Goal: Find specific page/section: Find specific page/section

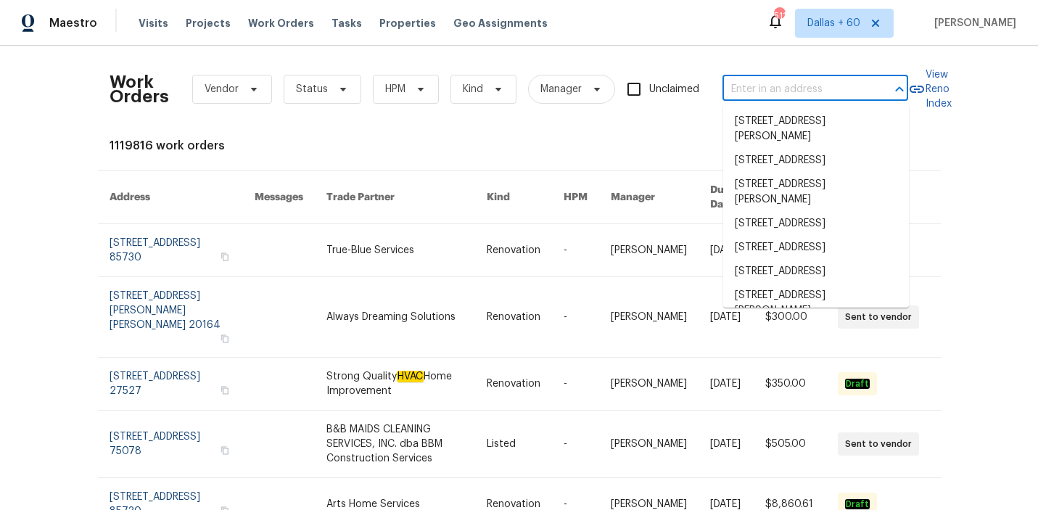
click at [778, 89] on input "text" at bounding box center [794, 89] width 145 height 22
paste input "[STREET_ADDRESS][PERSON_NAME]"
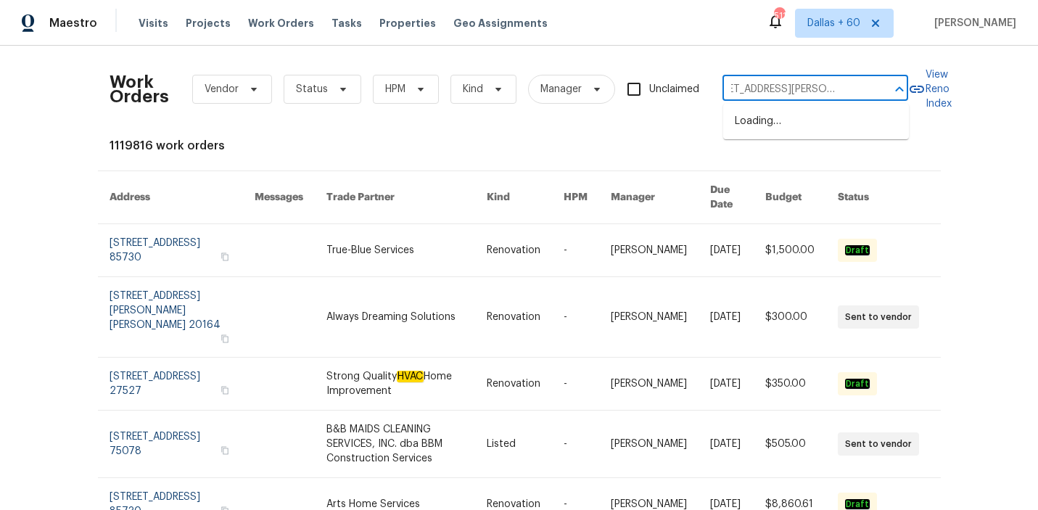
type input "[STREET_ADDRESS][PERSON_NAME]"
click at [790, 119] on li "[STREET_ADDRESS][PERSON_NAME]" at bounding box center [816, 129] width 186 height 39
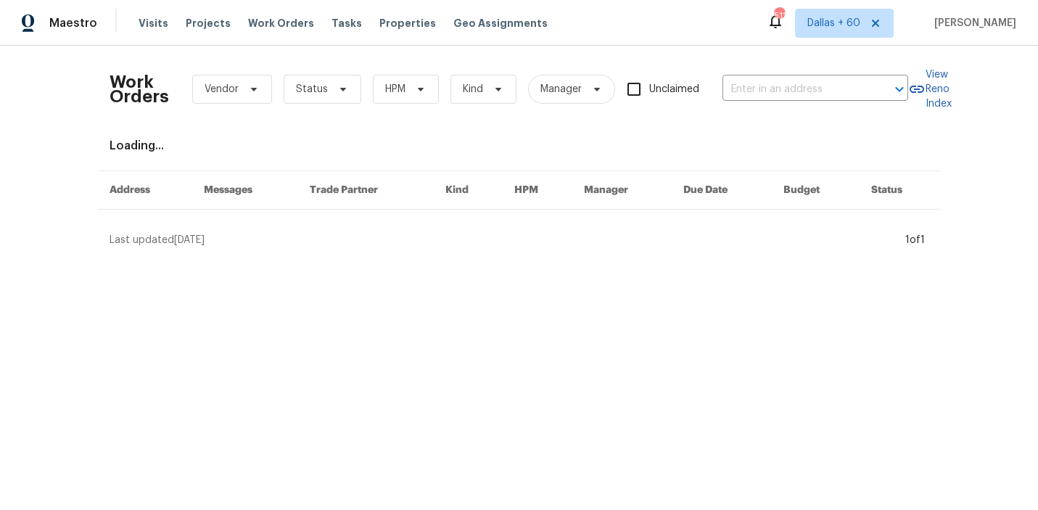
type input "[STREET_ADDRESS][PERSON_NAME]"
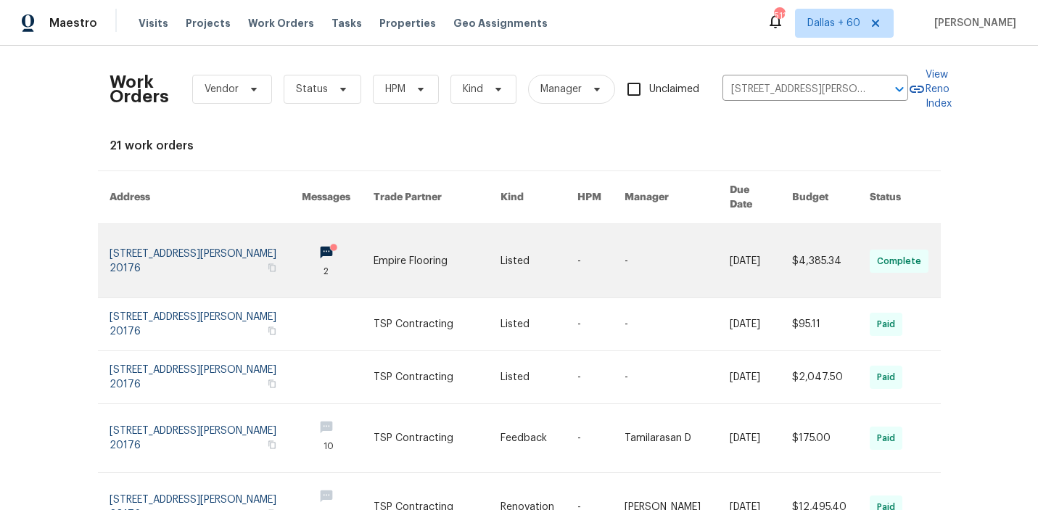
click at [461, 244] on link at bounding box center [437, 260] width 127 height 73
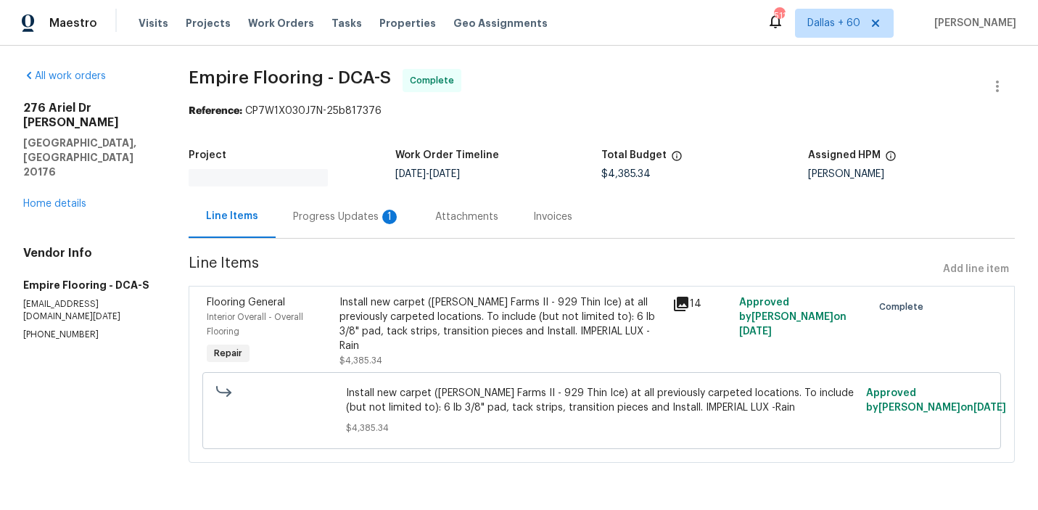
click at [62, 167] on div "[STREET_ADDRESS][PERSON_NAME] Home details" at bounding box center [88, 156] width 131 height 110
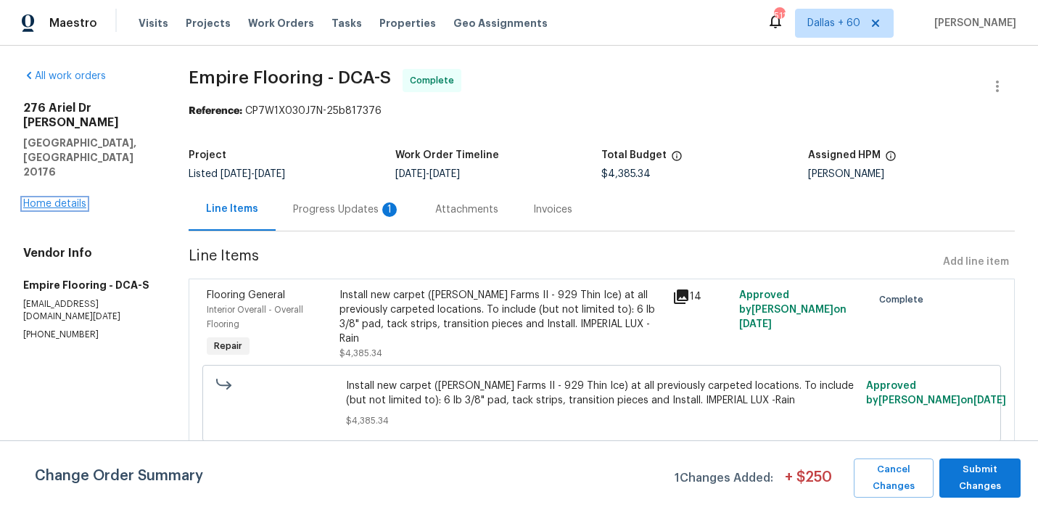
click at [64, 199] on link "Home details" at bounding box center [54, 204] width 63 height 10
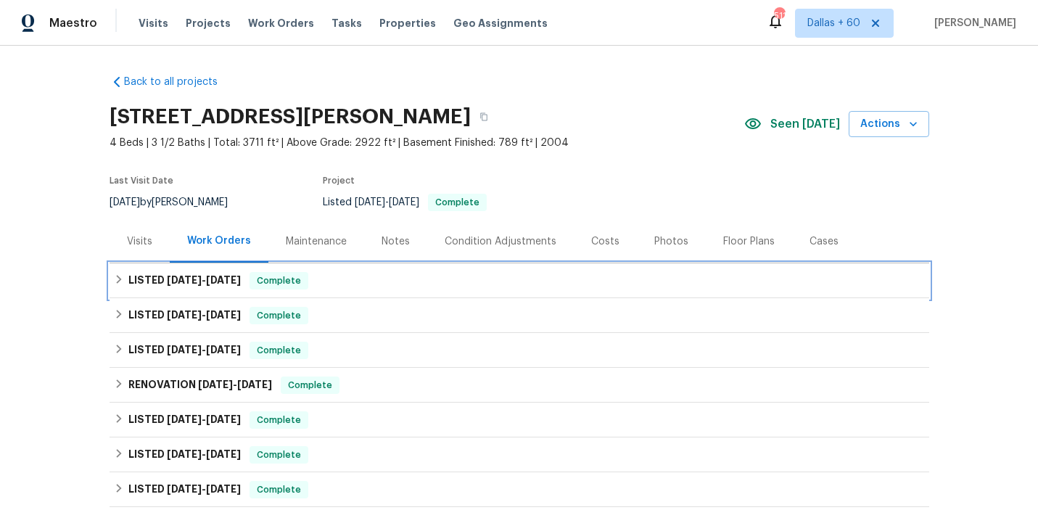
click at [377, 276] on div "LISTED [DATE] - [DATE] Complete" at bounding box center [519, 280] width 811 height 17
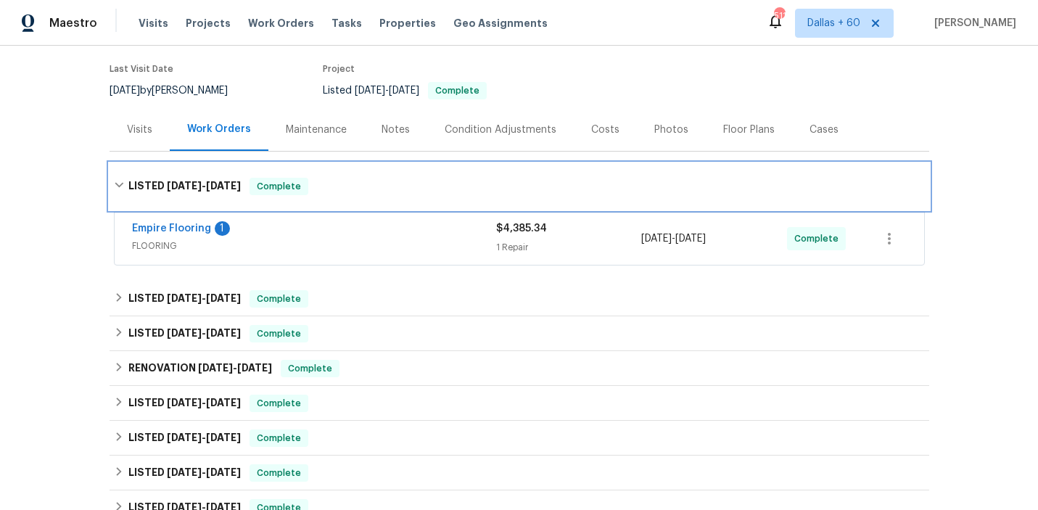
scroll to position [180, 0]
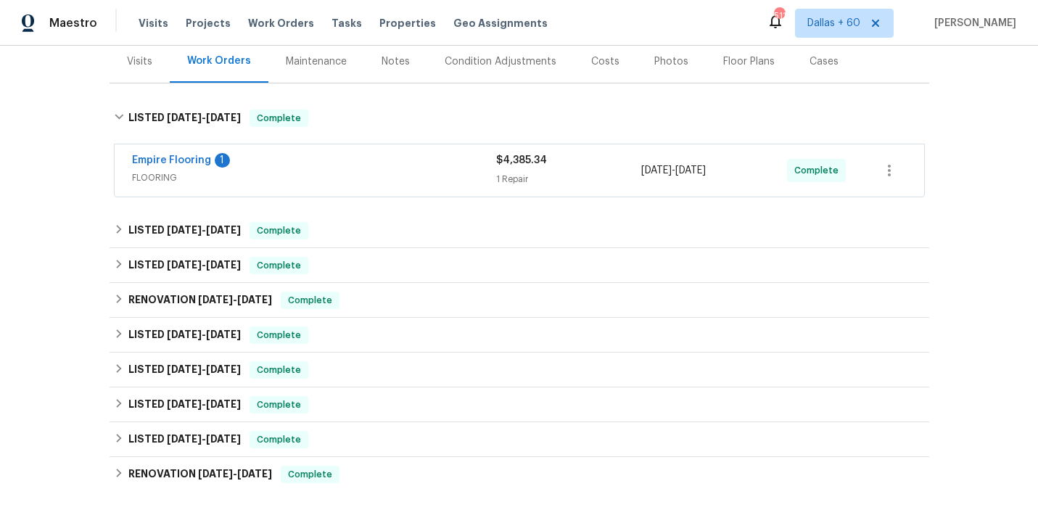
click at [371, 178] on span "FLOORING" at bounding box center [314, 177] width 364 height 15
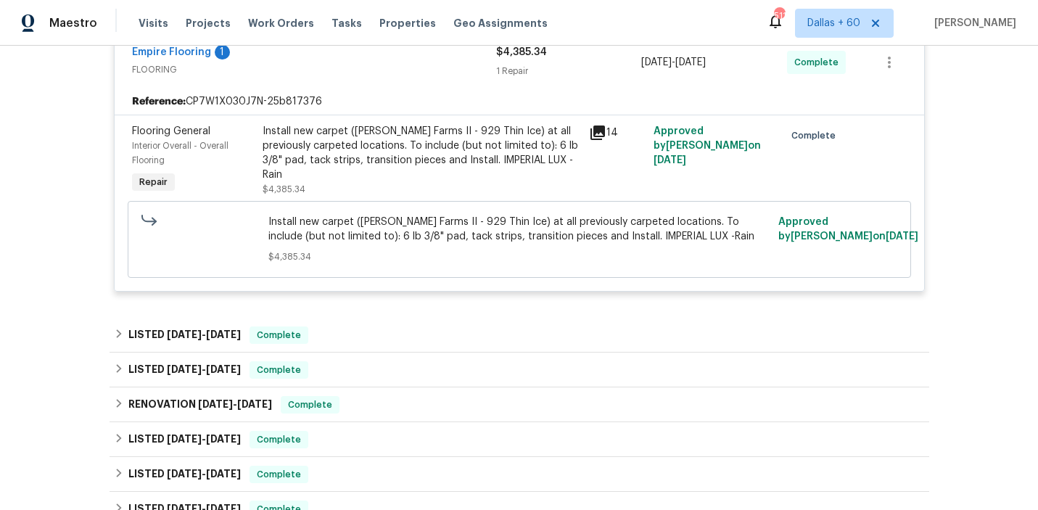
scroll to position [424, 0]
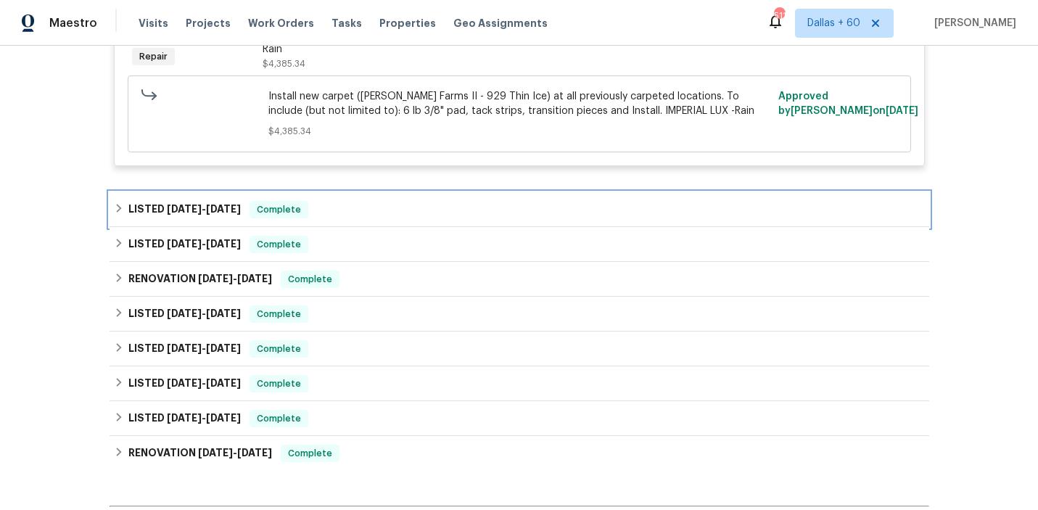
click at [374, 199] on div "LISTED [DATE] - [DATE] Complete" at bounding box center [520, 209] width 820 height 35
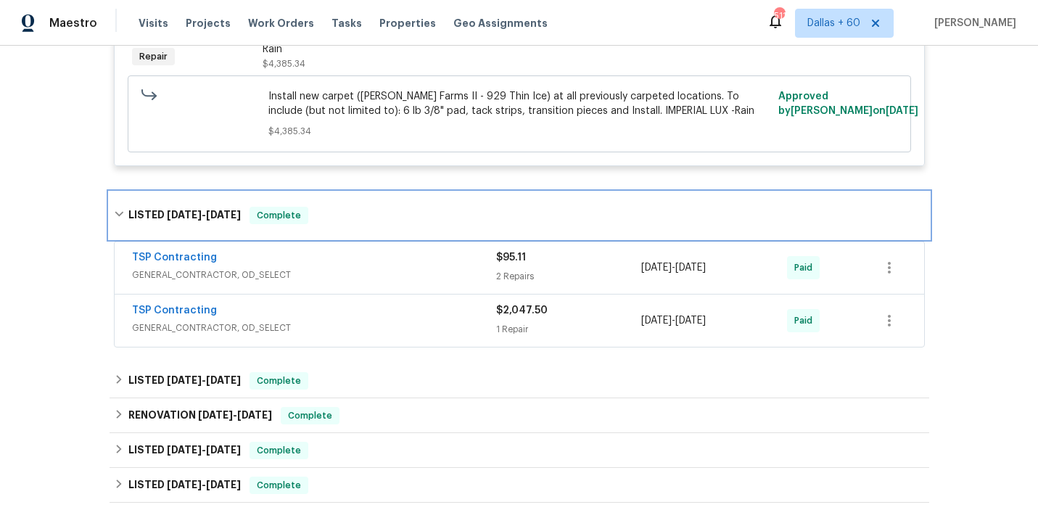
scroll to position [461, 0]
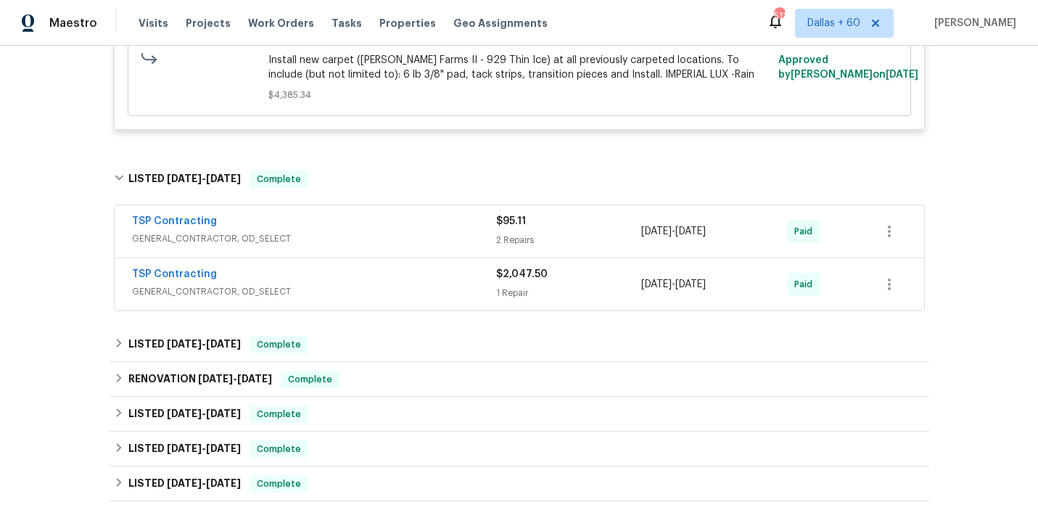
click at [375, 292] on span "GENERAL_CONTRACTOR, OD_SELECT" at bounding box center [314, 291] width 364 height 15
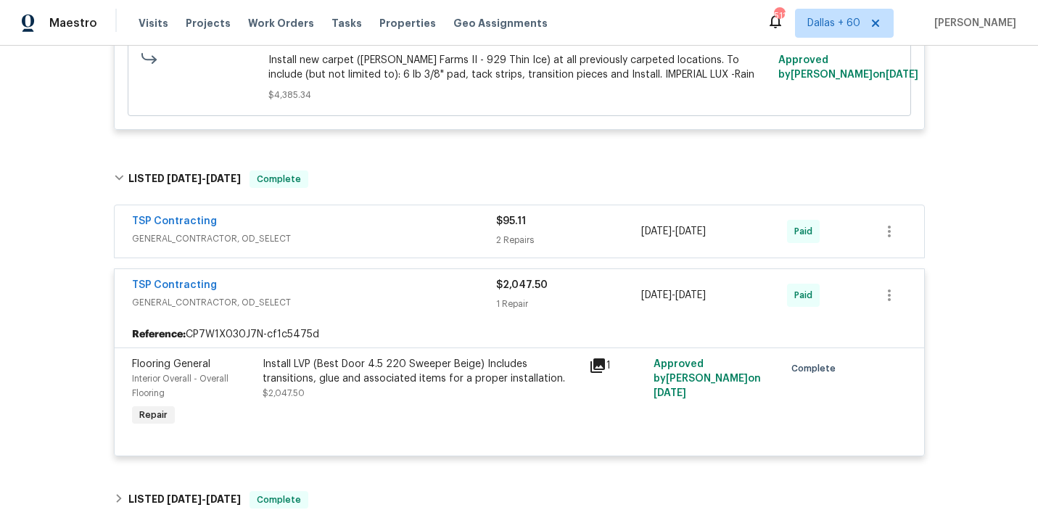
click at [378, 235] on span "GENERAL_CONTRACTOR, OD_SELECT" at bounding box center [314, 238] width 364 height 15
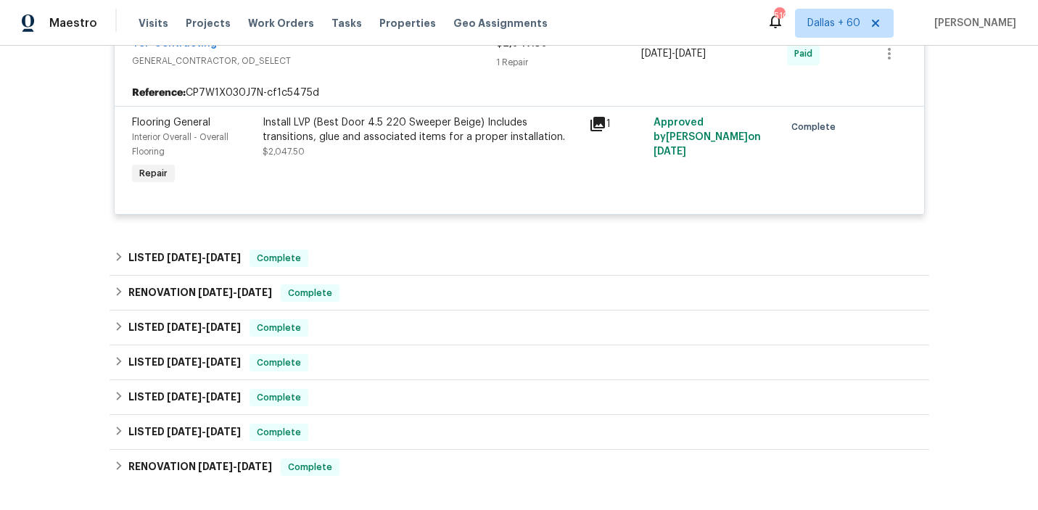
scroll to position [961, 0]
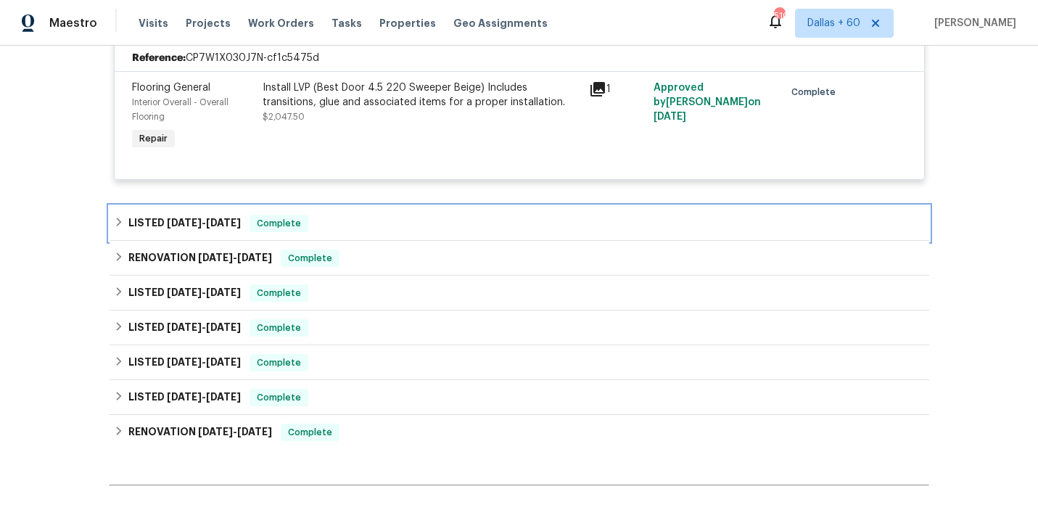
click at [394, 223] on div "LISTED [DATE] - [DATE] Complete" at bounding box center [519, 223] width 811 height 17
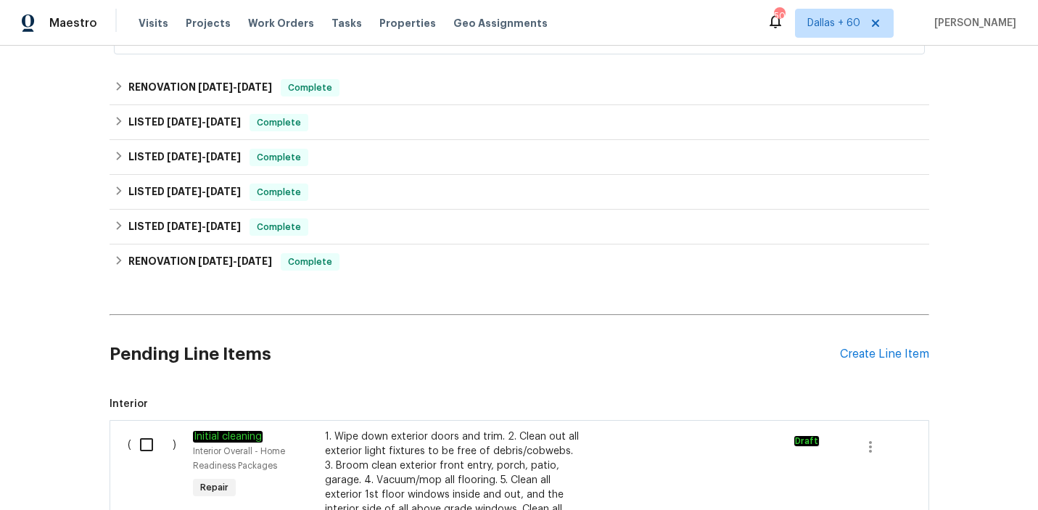
scroll to position [1228, 0]
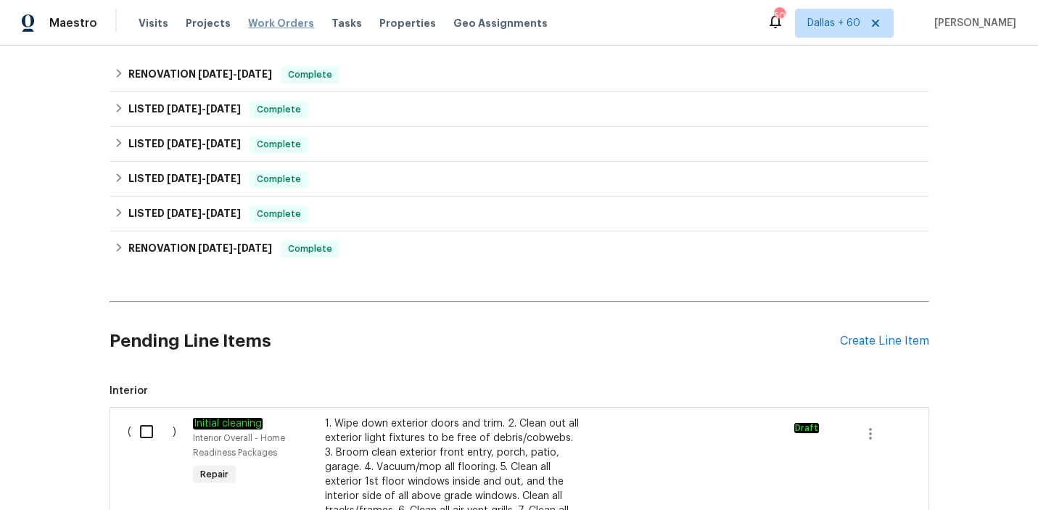
click at [267, 22] on span "Work Orders" at bounding box center [281, 23] width 66 height 15
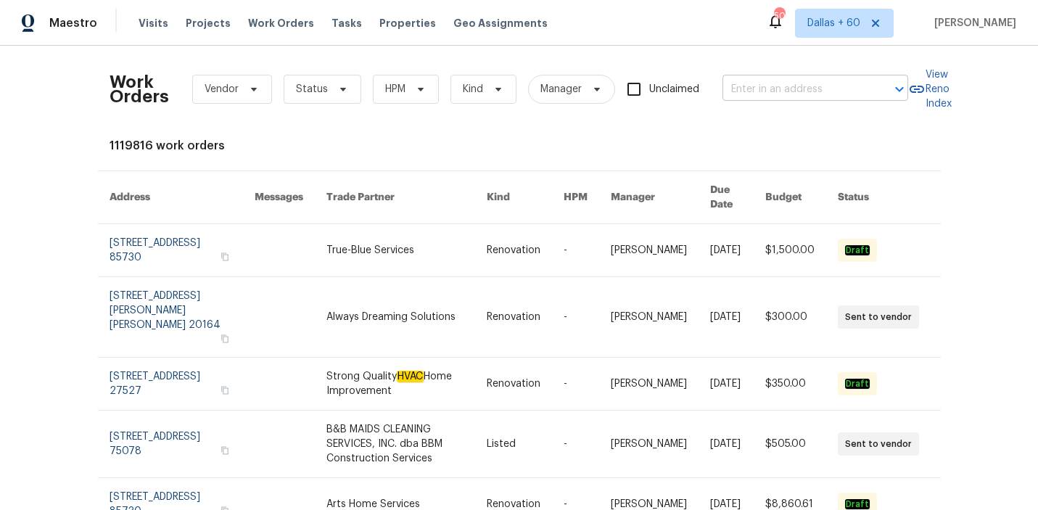
click at [775, 88] on input "text" at bounding box center [794, 89] width 145 height 22
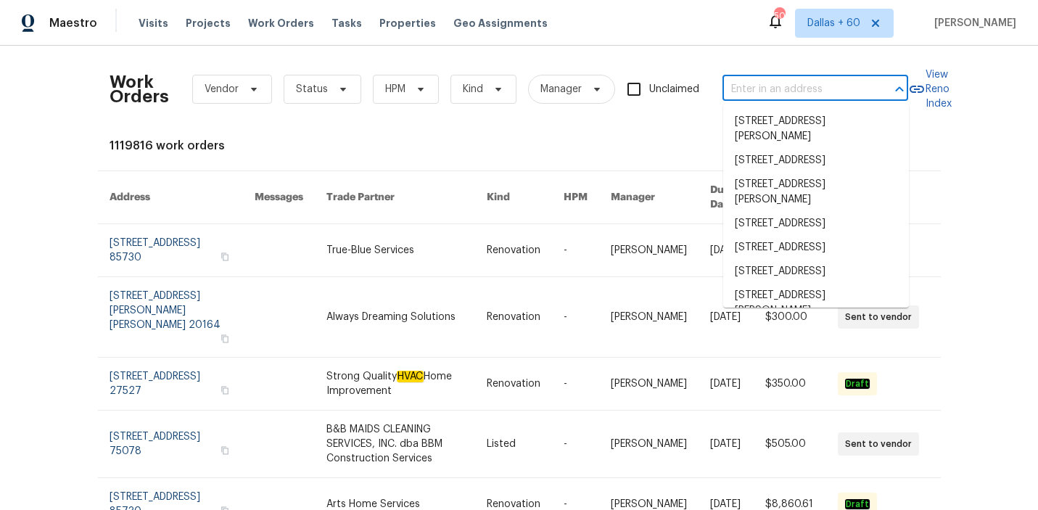
paste input "in various locations before sale. [PERSON_NAME] and buyer’s agent to independen…"
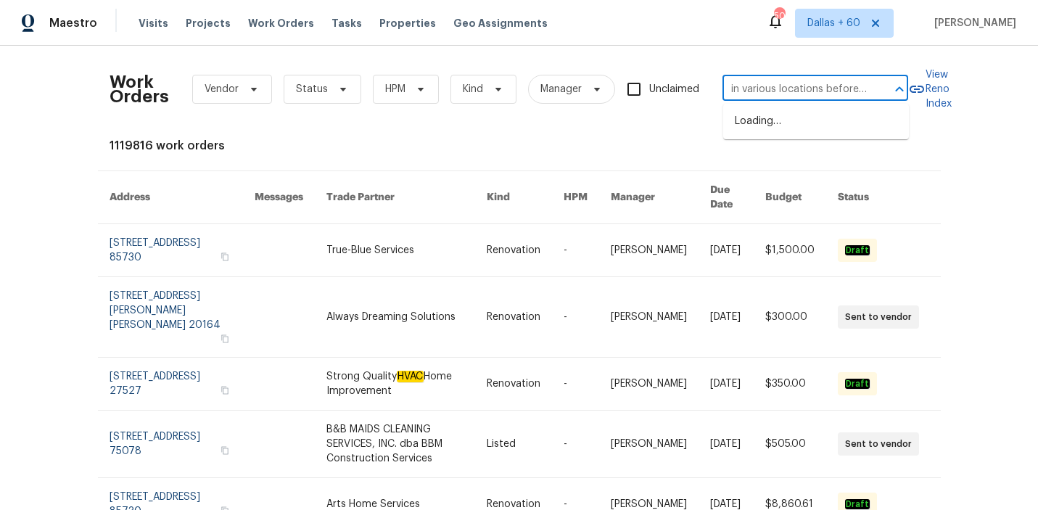
scroll to position [0, 248]
type input "in various locations before sale. [PERSON_NAME] and buyer’s agent to independen…"
click at [786, 86] on input "in various locations before sale. [PERSON_NAME] and buyer’s agent to independen…" at bounding box center [794, 89] width 145 height 22
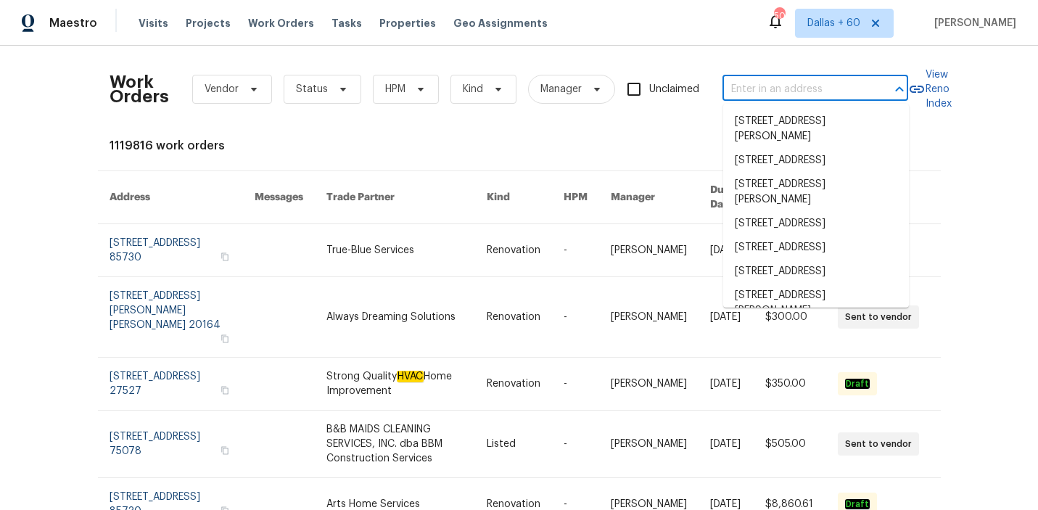
scroll to position [0, 0]
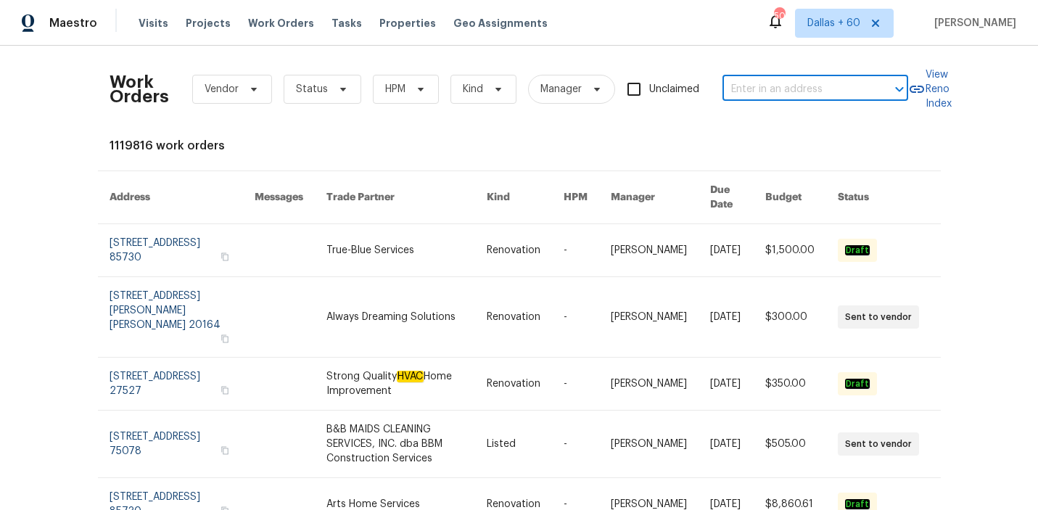
click at [785, 86] on input "text" at bounding box center [794, 89] width 145 height 22
paste input "[STREET_ADDRESS]"
type input "[STREET_ADDRESS]"
click at [796, 133] on li "[STREET_ADDRESS]" at bounding box center [816, 122] width 186 height 24
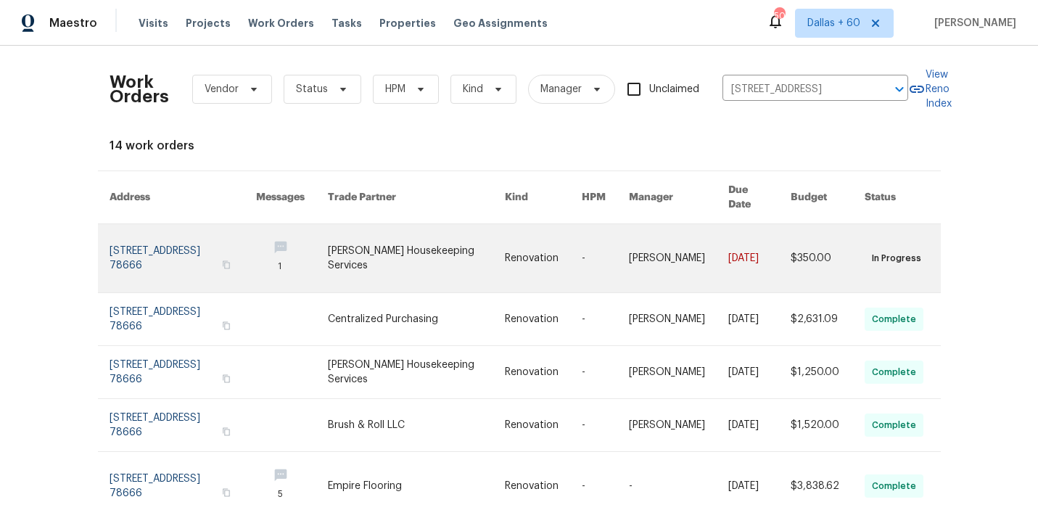
click at [314, 252] on link at bounding box center [292, 258] width 72 height 68
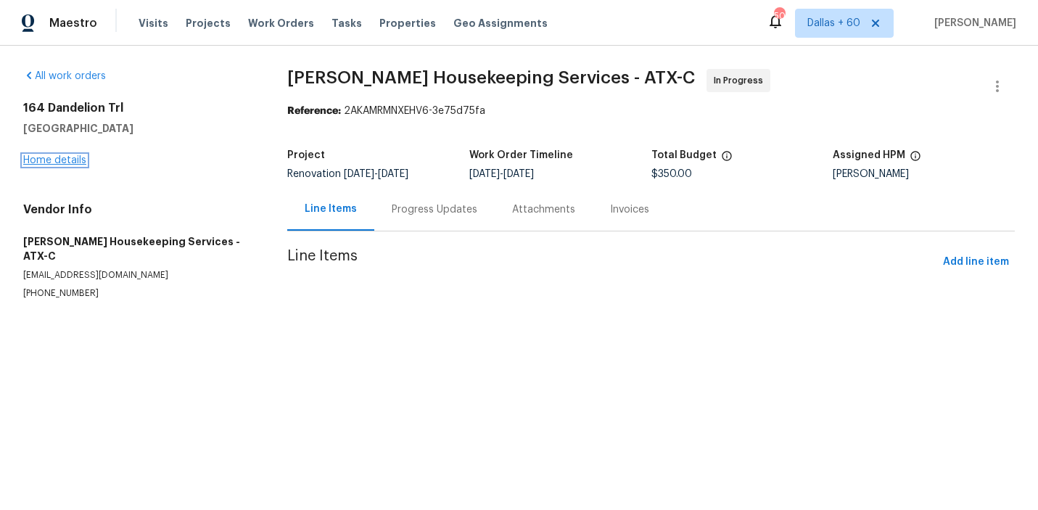
click at [52, 159] on link "Home details" at bounding box center [54, 160] width 63 height 10
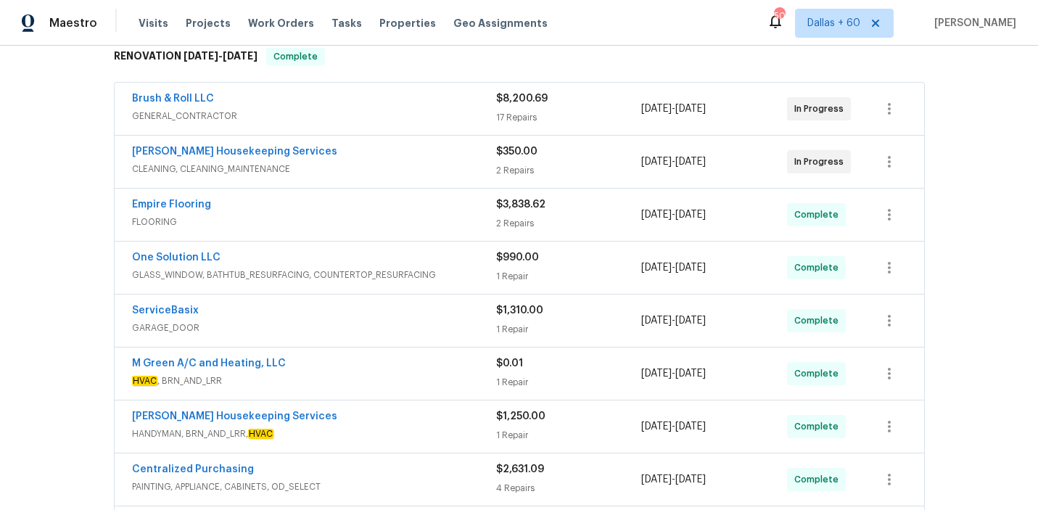
scroll to position [278, 0]
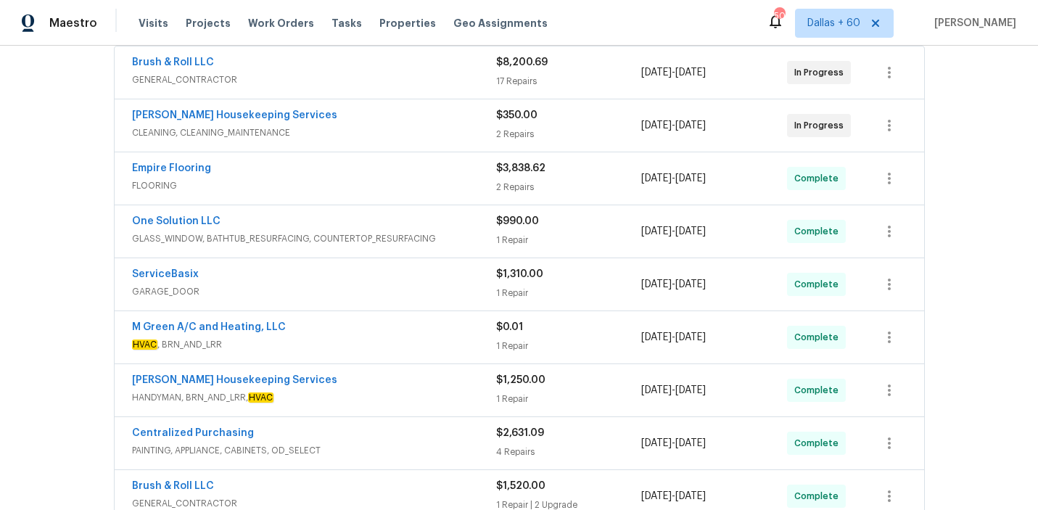
click at [345, 176] on div "Empire Flooring" at bounding box center [314, 169] width 364 height 17
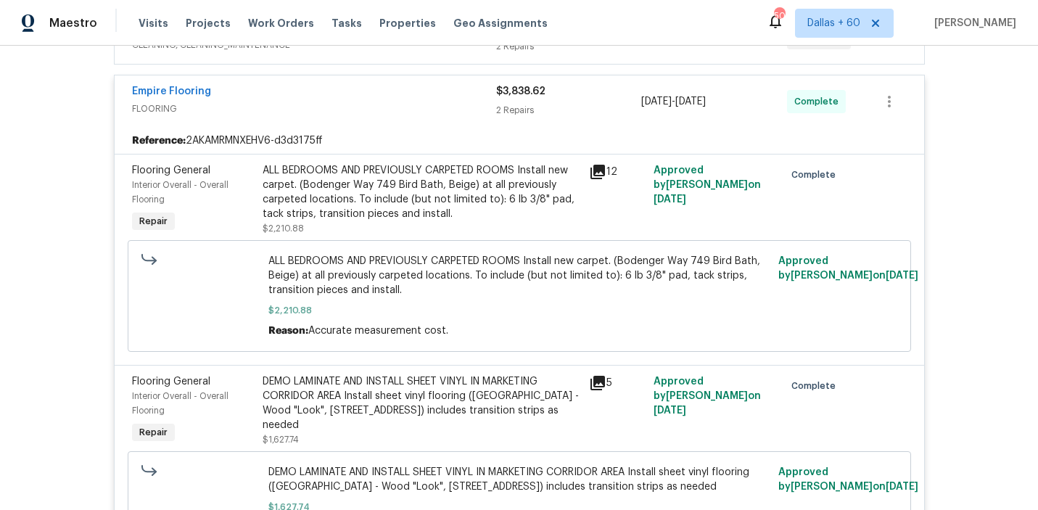
scroll to position [364, 0]
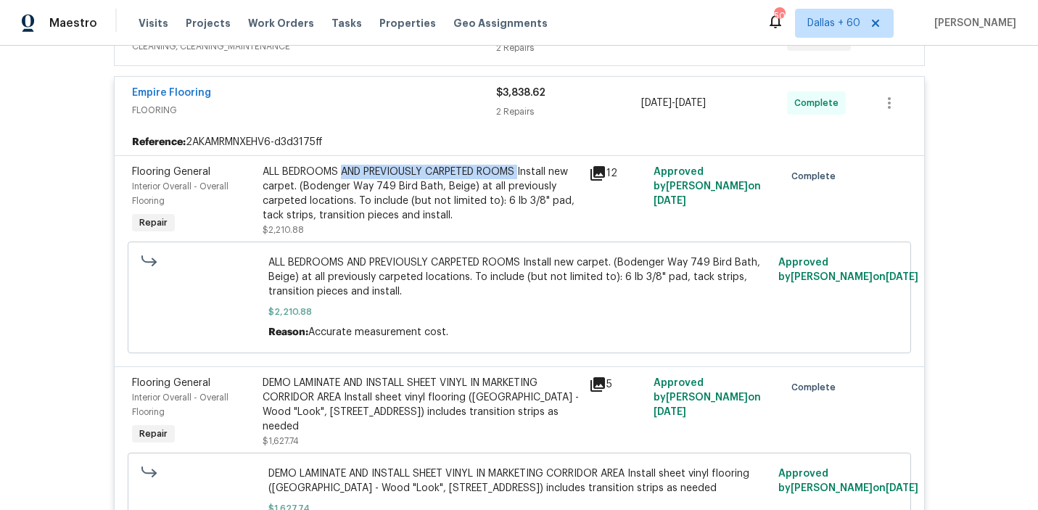
drag, startPoint x: 342, startPoint y: 171, endPoint x: 522, endPoint y: 169, distance: 179.9
click at [522, 169] on div "ALL BEDROOMS AND PREVIOUSLY CARPETED ROOMS Install new carpet. (Bodenger Way 74…" at bounding box center [422, 194] width 318 height 58
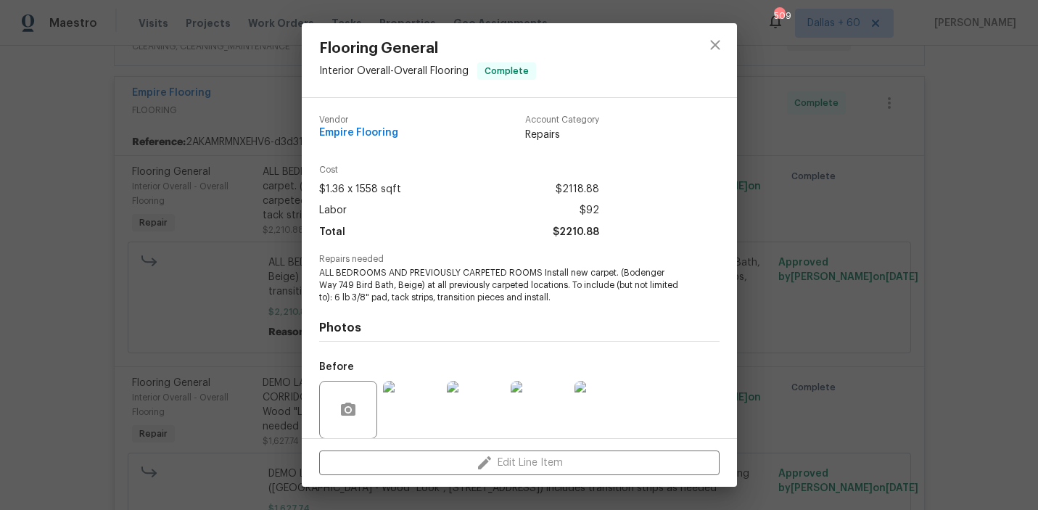
copy div "AND PREVIOUSLY CARPETED ROOMS"
drag, startPoint x: 388, startPoint y: 271, endPoint x: 538, endPoint y: 271, distance: 150.1
click at [538, 271] on span "ALL BEDROOMS AND PREVIOUSLY CARPETED ROOMS Install new carpet. (Bodenger Way 74…" at bounding box center [499, 285] width 360 height 36
copy span "AND PREVIOUSLY CARPETED ROOMS"
